Goal: Task Accomplishment & Management: Manage account settings

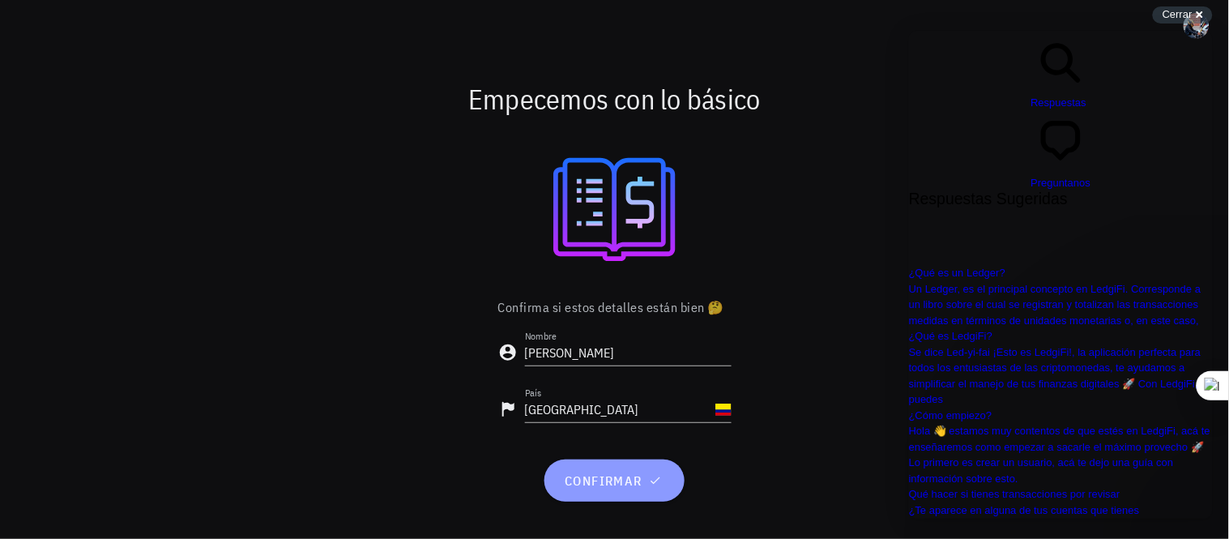
click at [640, 476] on span "confirmar" at bounding box center [614, 480] width 101 height 16
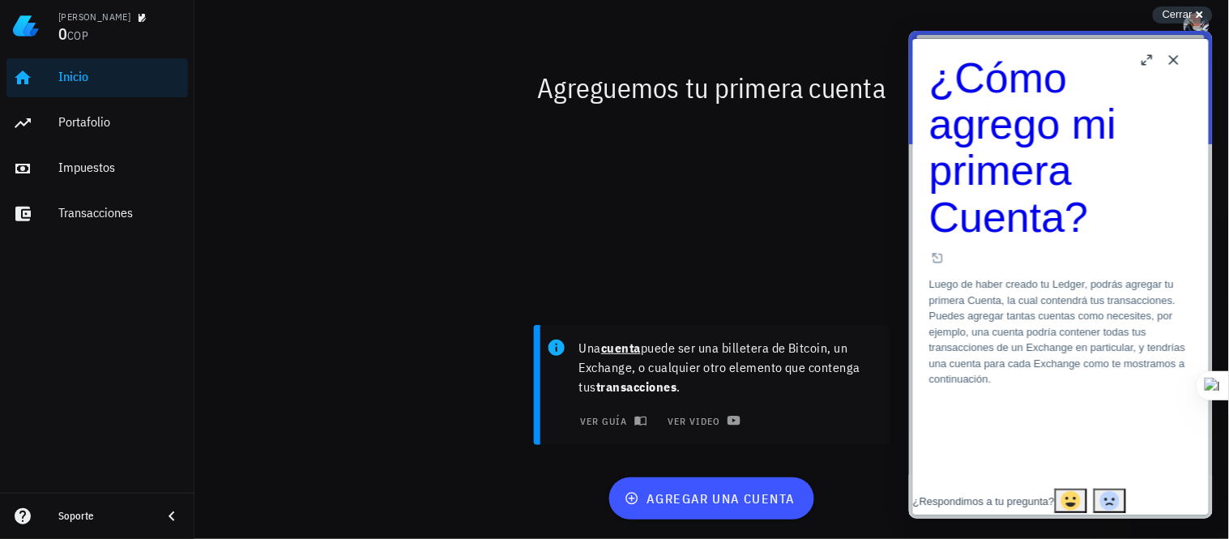
click at [1174, 62] on button "Close" at bounding box center [1173, 59] width 26 height 26
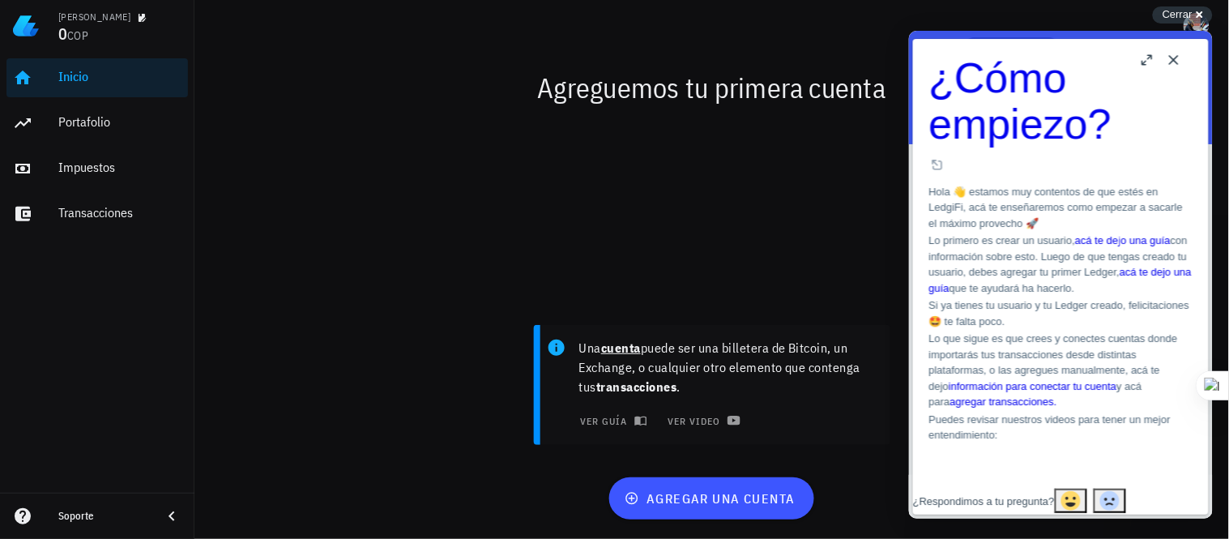
click at [1174, 62] on button "Close" at bounding box center [1173, 59] width 26 height 26
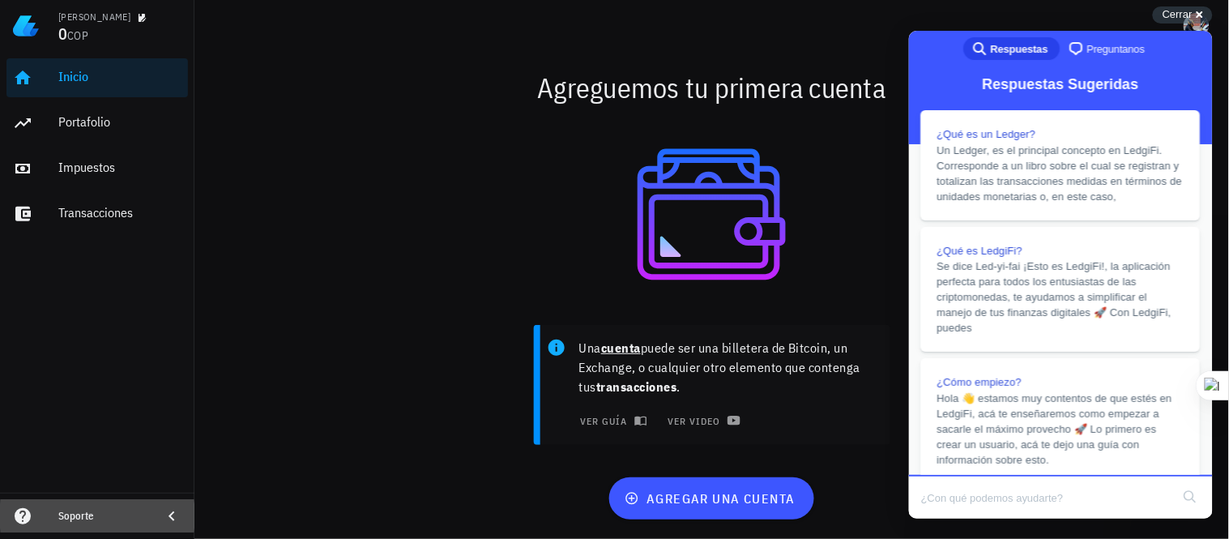
click at [169, 516] on icon at bounding box center [172, 516] width 6 height 10
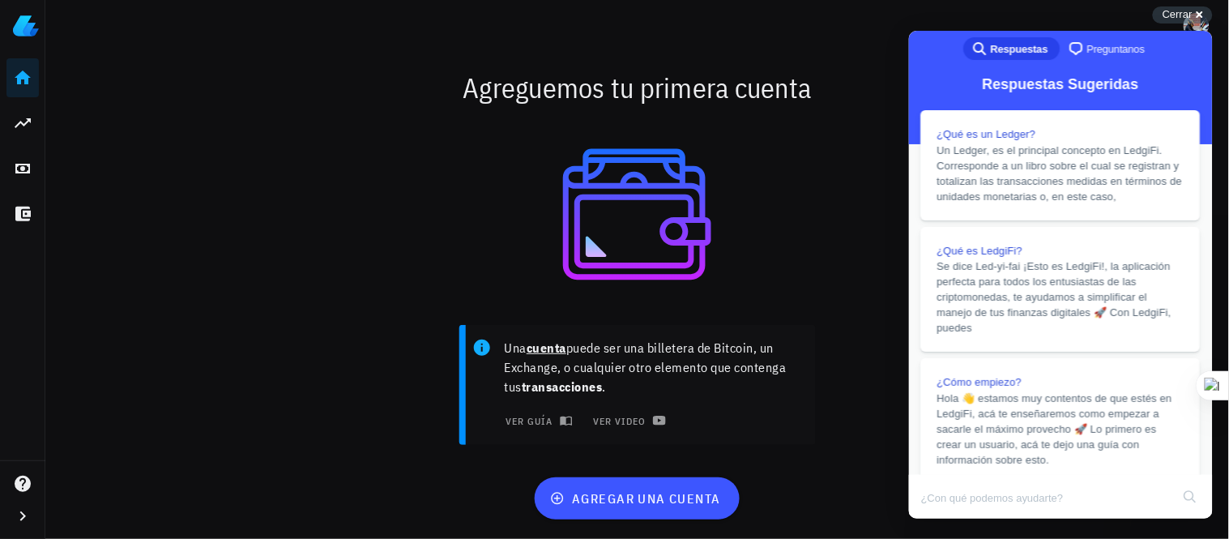
click at [879, 78] on div "Agreguemos tu primera cuenta" at bounding box center [637, 88] width 960 height 52
click at [879, 69] on div "Agreguemos tu primera cuenta" at bounding box center [637, 88] width 960 height 52
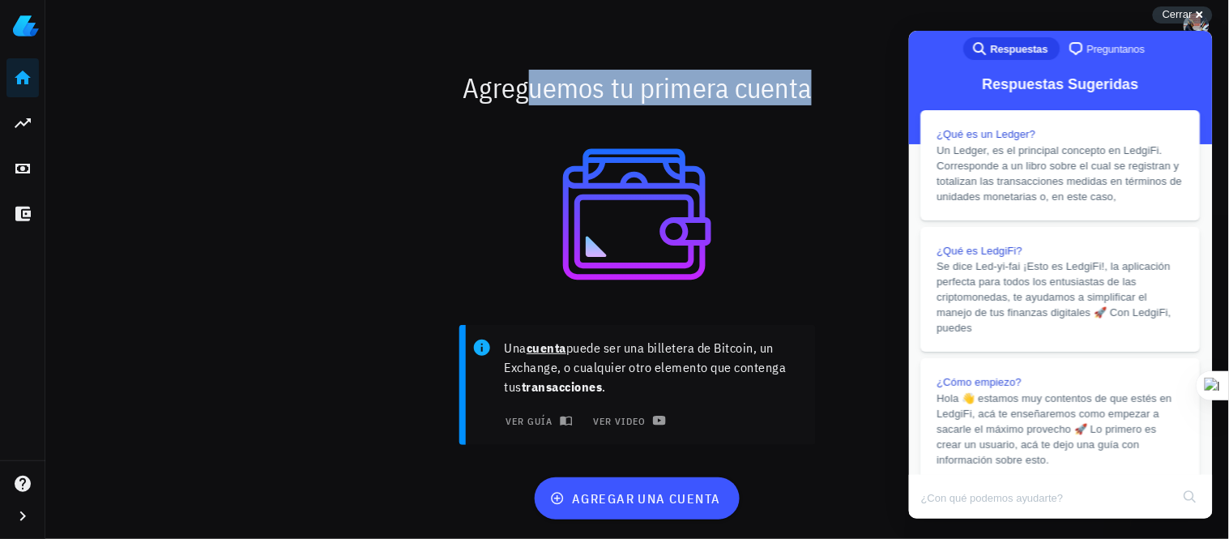
click at [879, 69] on div "Agreguemos tu primera cuenta" at bounding box center [637, 88] width 960 height 52
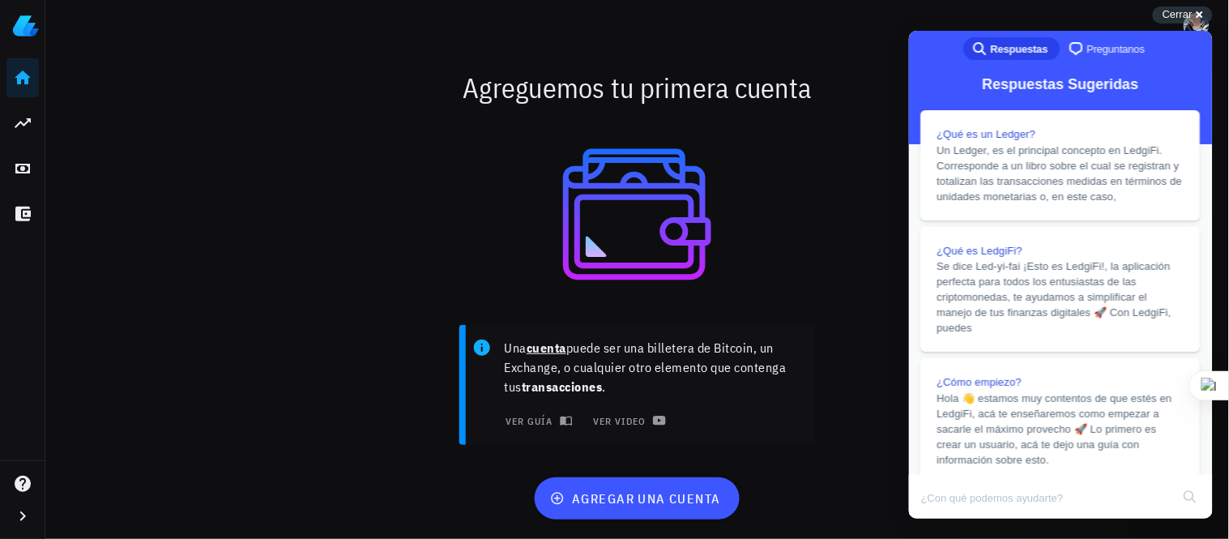
click at [361, 286] on div at bounding box center [637, 214] width 941 height 182
click at [360, 284] on div at bounding box center [637, 214] width 941 height 182
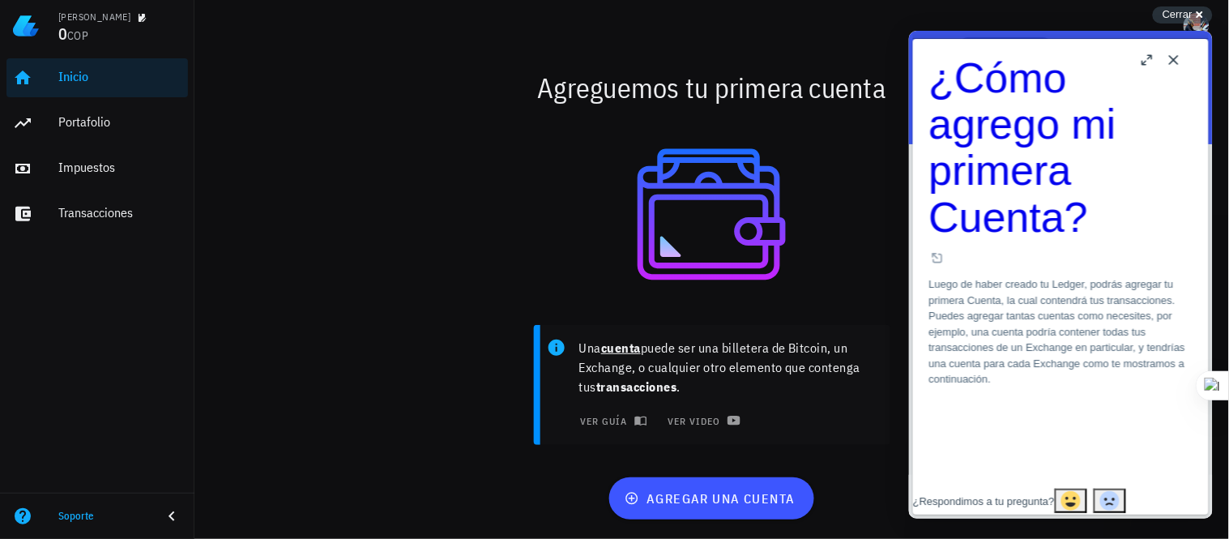
click at [1173, 58] on button "Close" at bounding box center [1173, 59] width 26 height 26
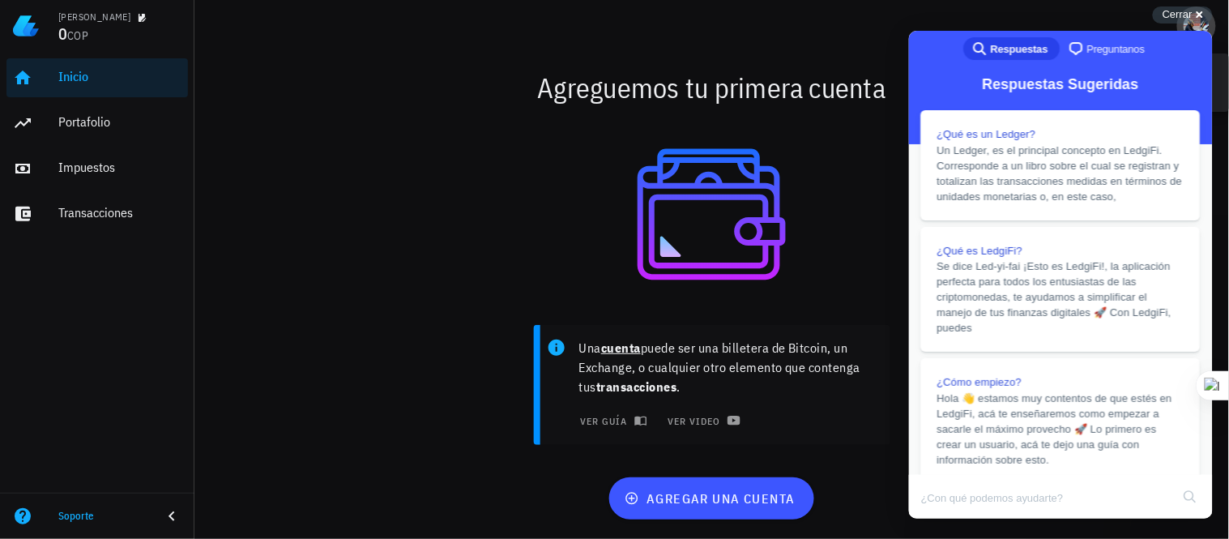
click at [1207, 24] on div "avatar" at bounding box center [1197, 26] width 26 height 26
click at [1201, 11] on div "Cerrar cross-small" at bounding box center [1183, 14] width 60 height 17
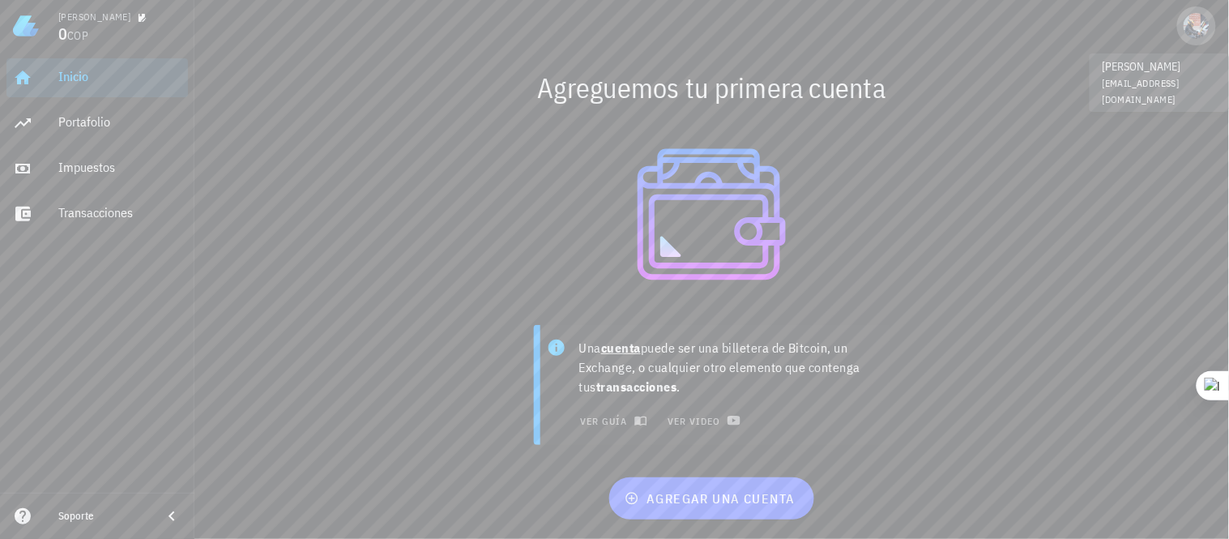
click at [1195, 24] on div "avatar" at bounding box center [1197, 26] width 26 height 26
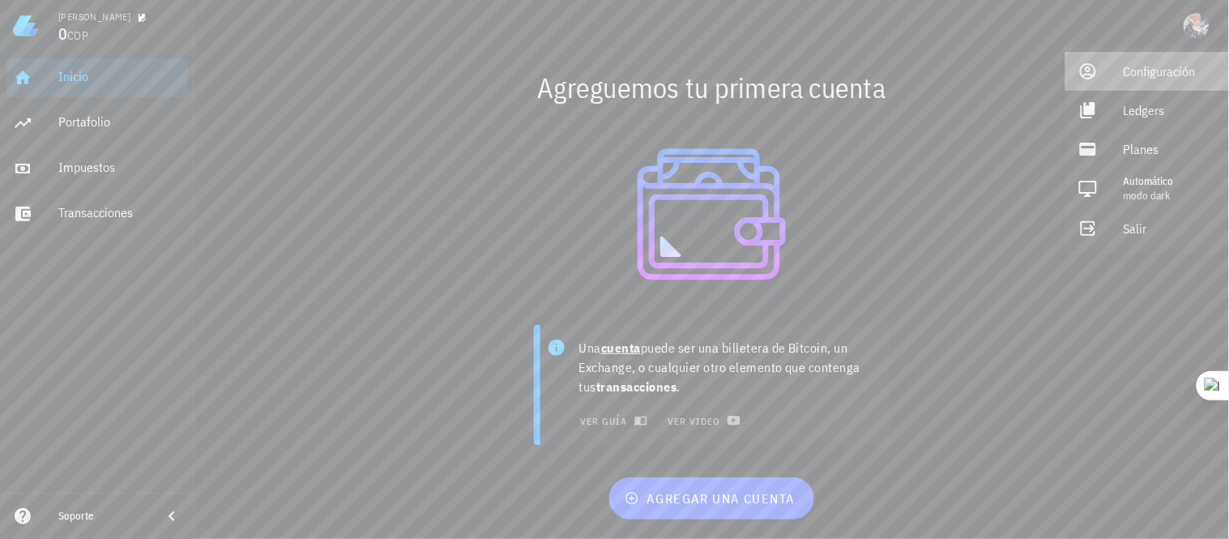
click at [1134, 70] on div "Configuración" at bounding box center [1170, 71] width 92 height 32
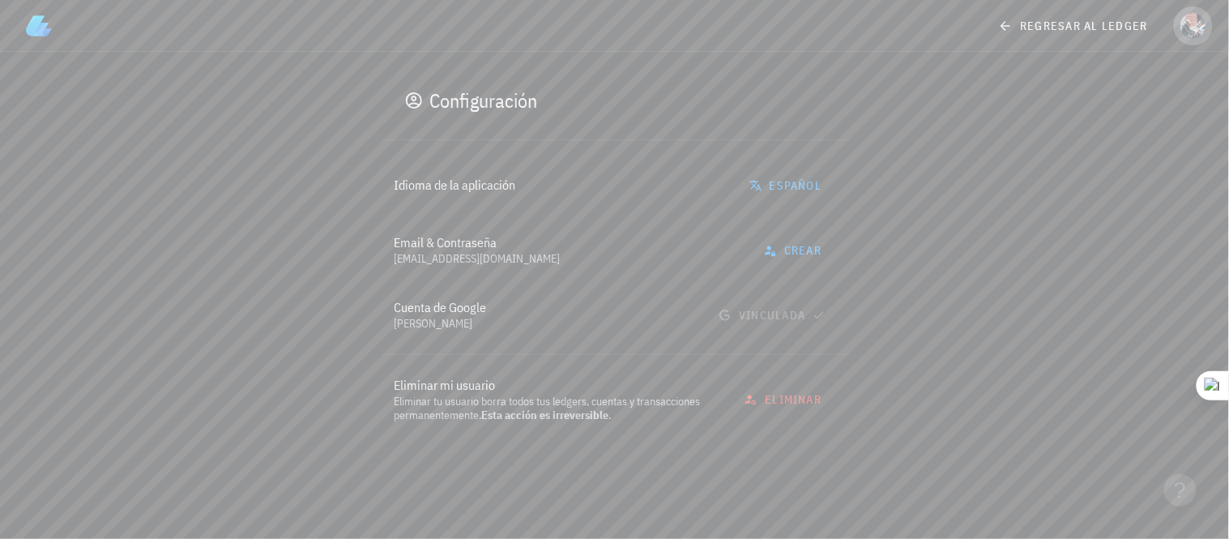
click at [1200, 30] on div "avatar" at bounding box center [1194, 26] width 26 height 26
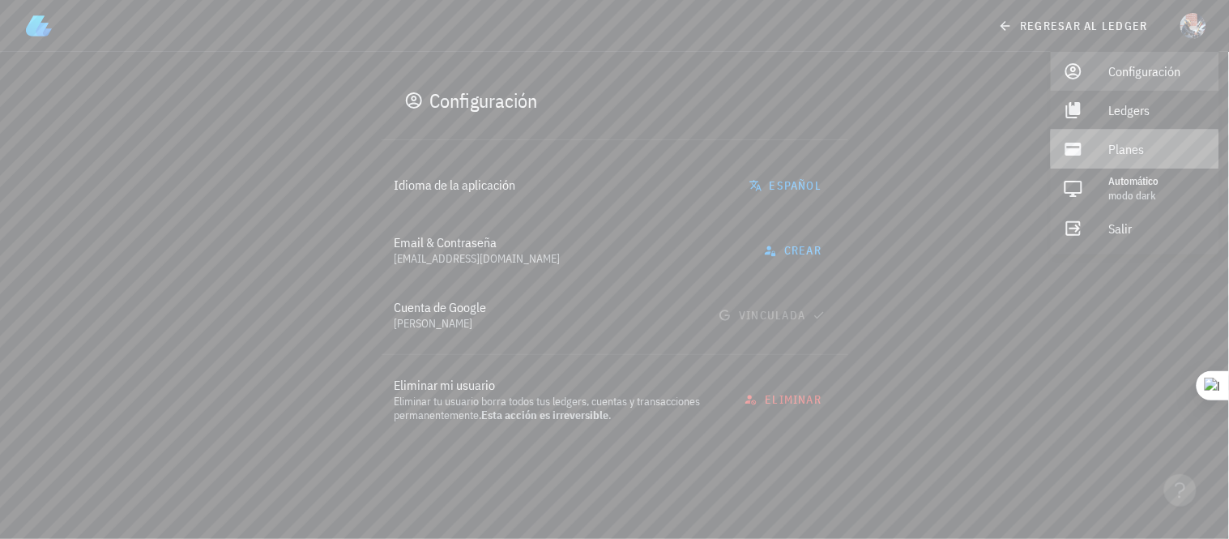
click at [1116, 147] on div "Planes" at bounding box center [1157, 149] width 97 height 32
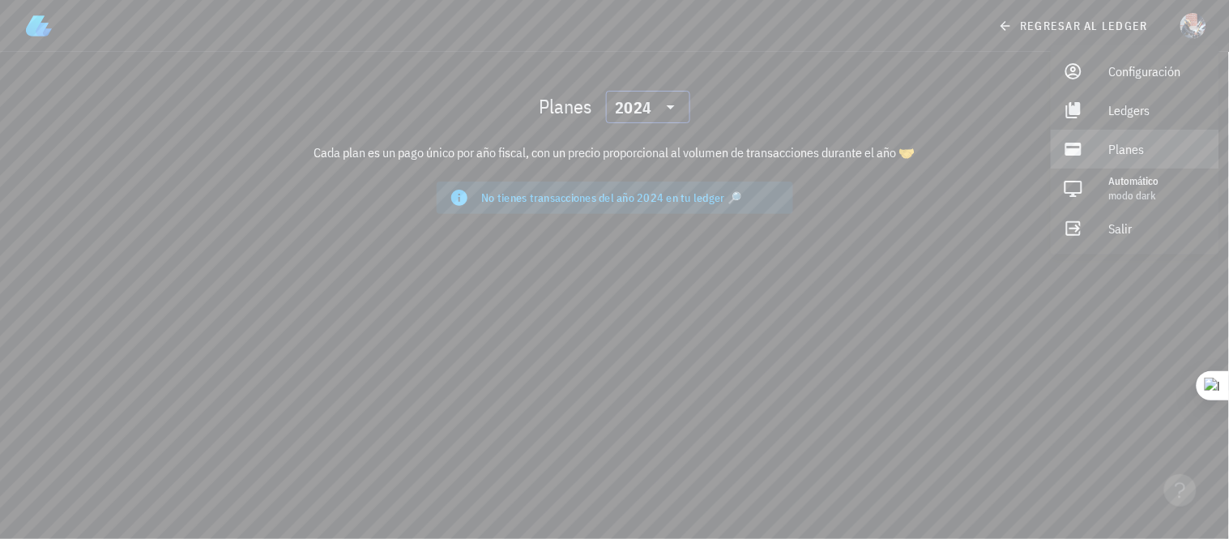
click at [667, 103] on icon at bounding box center [670, 106] width 19 height 19
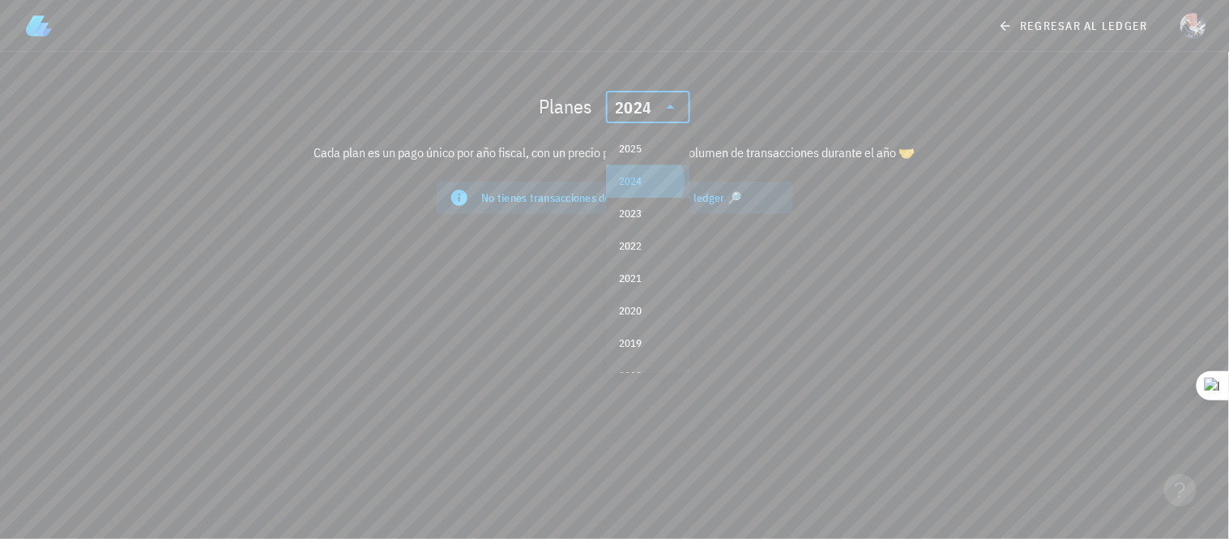
click at [650, 176] on div "2024" at bounding box center [648, 181] width 58 height 13
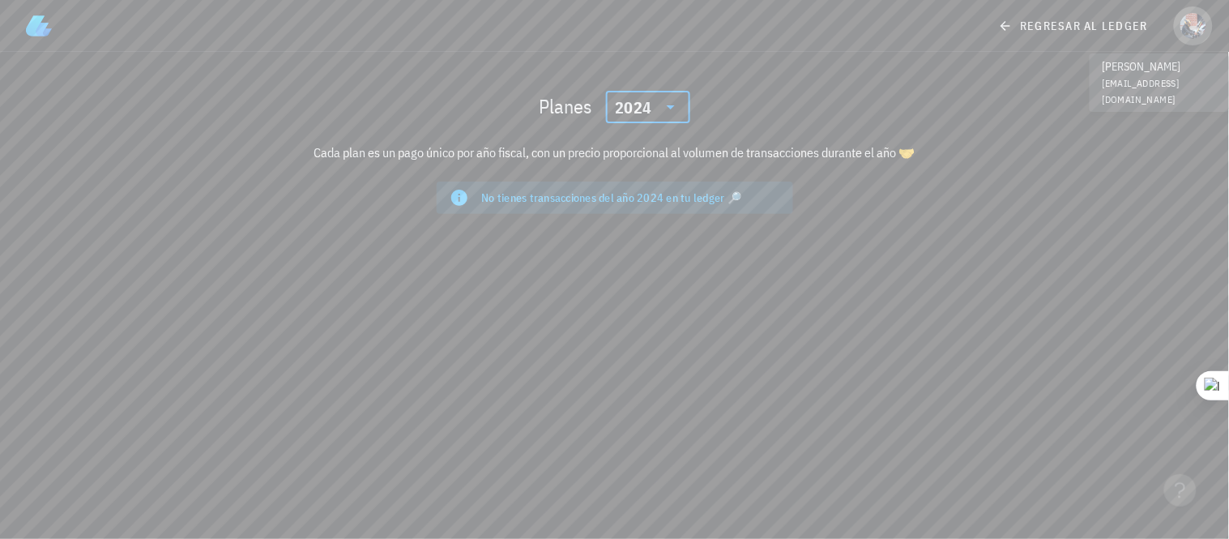
click at [1191, 34] on div "avatar" at bounding box center [1194, 26] width 26 height 26
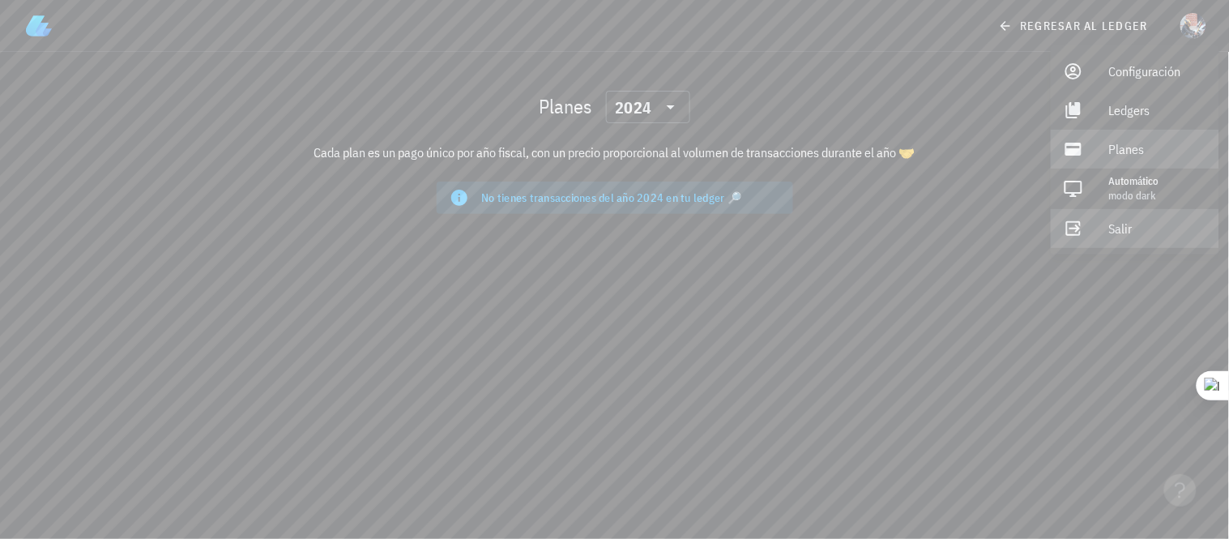
click at [1115, 224] on div "Salir" at bounding box center [1157, 228] width 97 height 32
